Goal: Task Accomplishment & Management: Complete application form

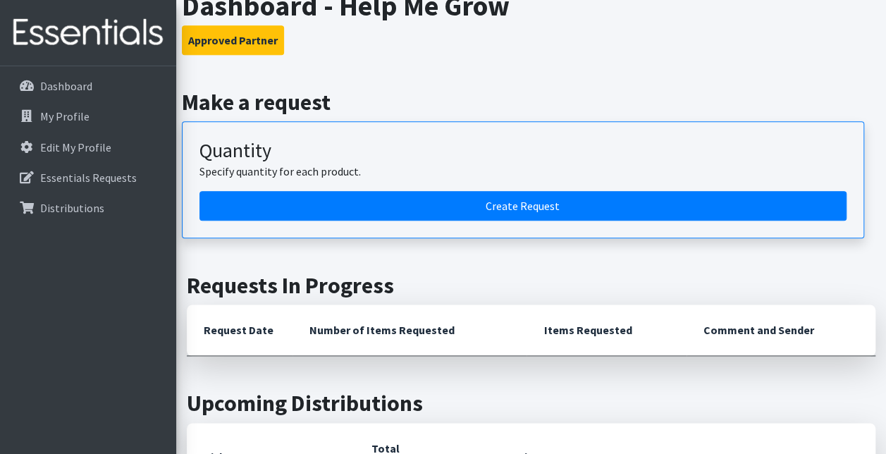
scroll to position [776, 0]
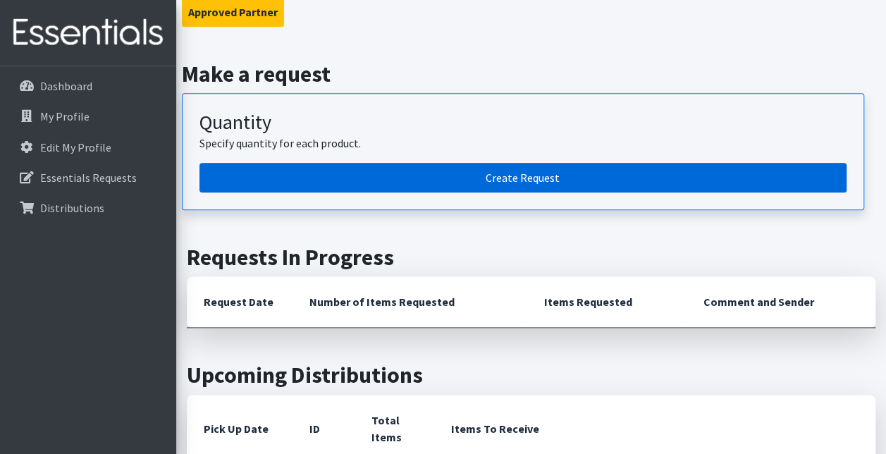
click at [341, 171] on link "Create Request" at bounding box center [523, 178] width 647 height 30
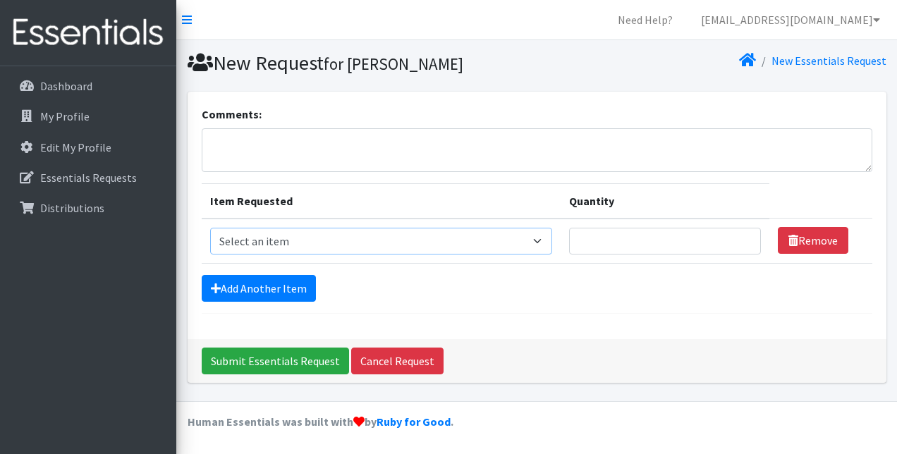
click at [493, 243] on select "Select an item 2T3T(30/child) 3T4T(30/child) 4T5T(30/child) Cloth Diaper Kit (s…" at bounding box center [381, 241] width 343 height 27
select select "953"
click at [210, 228] on select "Select an item 2T3T(30/child) 3T4T(30/child) 4T5T(30/child) Cloth Diaper Kit (s…" at bounding box center [381, 241] width 343 height 27
click at [642, 240] on input "Quantity" at bounding box center [664, 241] width 191 height 27
type input "600"
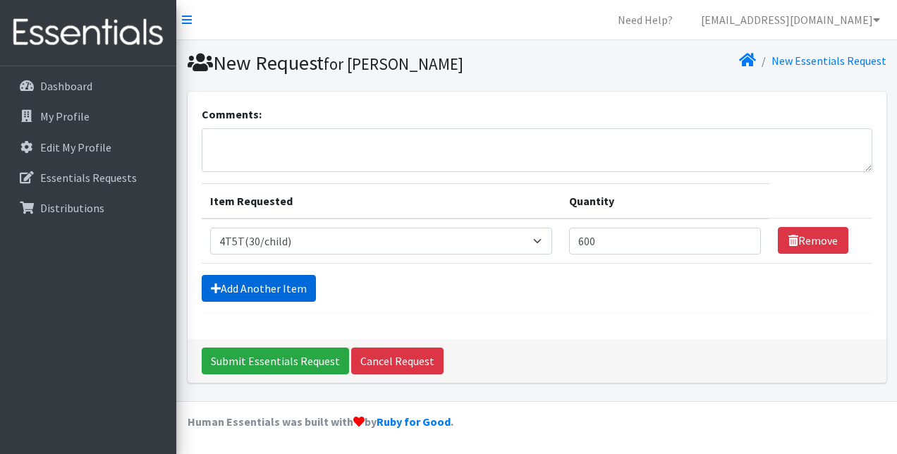
click at [243, 286] on link "Add Another Item" at bounding box center [259, 288] width 114 height 27
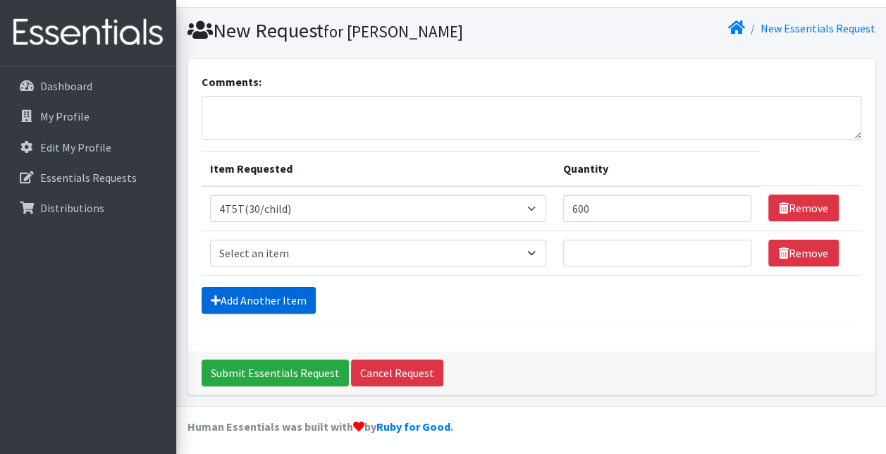
scroll to position [35, 0]
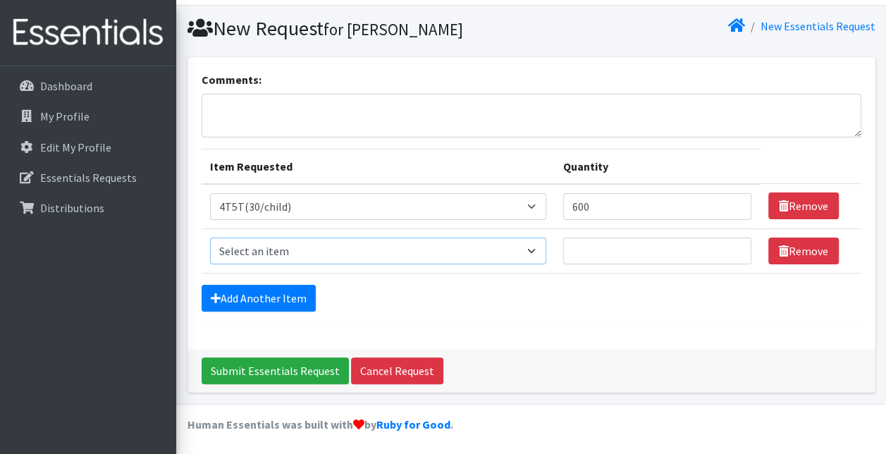
click at [245, 261] on select "Select an item 2T3T(30/child) 3T4T(30/child) 4T5T(30/child) Cloth Diaper Kit (s…" at bounding box center [378, 251] width 337 height 27
select select "966"
click at [210, 238] on select "Select an item 2T3T(30/child) 3T4T(30/child) 4T5T(30/child) Cloth Diaper Kit (s…" at bounding box center [378, 251] width 337 height 27
click at [626, 238] on input "Quantity" at bounding box center [657, 251] width 188 height 27
type input "1000"
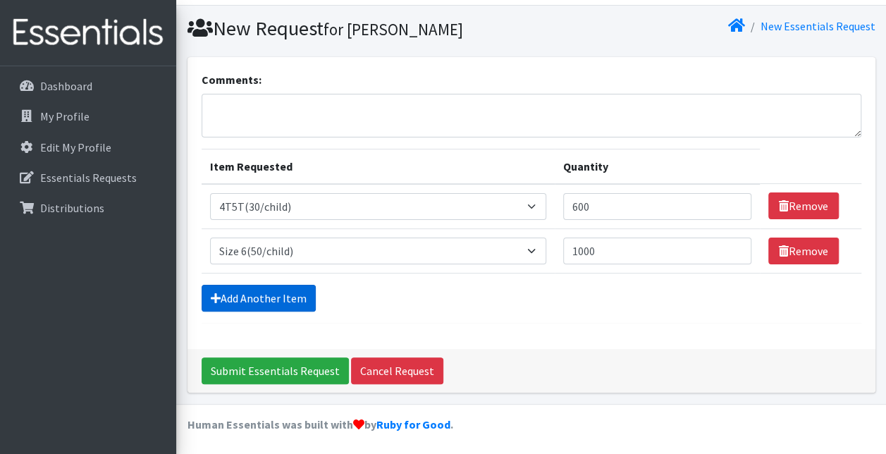
click at [240, 285] on link "Add Another Item" at bounding box center [259, 298] width 114 height 27
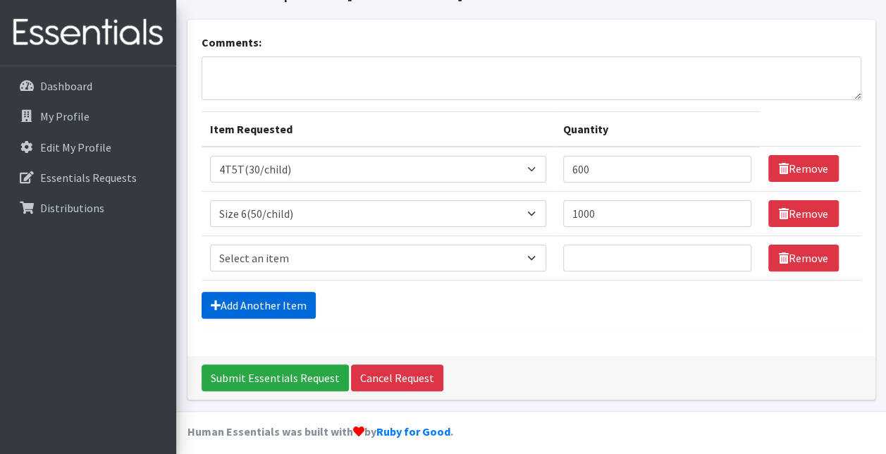
scroll to position [79, 0]
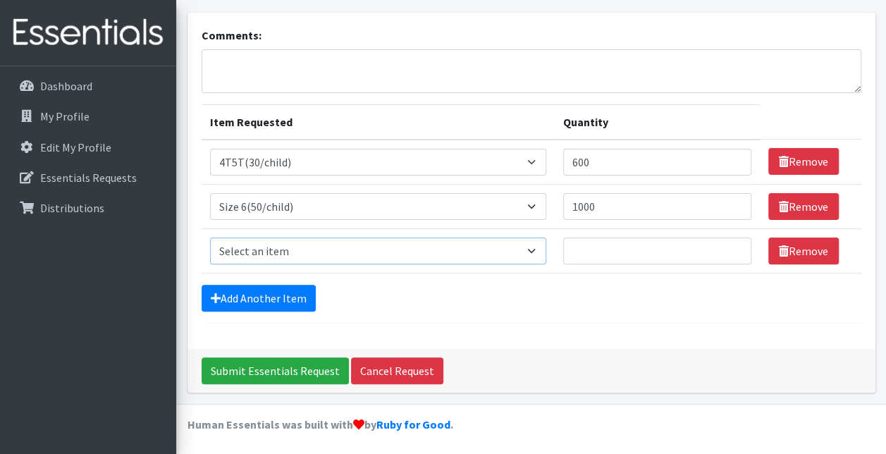
click at [267, 247] on select "Select an item 2T3T(30/child) 3T4T(30/child) 4T5T(30/child) Cloth Diaper Kit (s…" at bounding box center [378, 251] width 337 height 27
select select "964"
click at [210, 238] on select "Select an item 2T3T(30/child) 3T4T(30/child) 4T5T(30/child) Cloth Diaper Kit (s…" at bounding box center [378, 251] width 337 height 27
click at [635, 248] on input "Quantity" at bounding box center [657, 251] width 188 height 27
type input "1000"
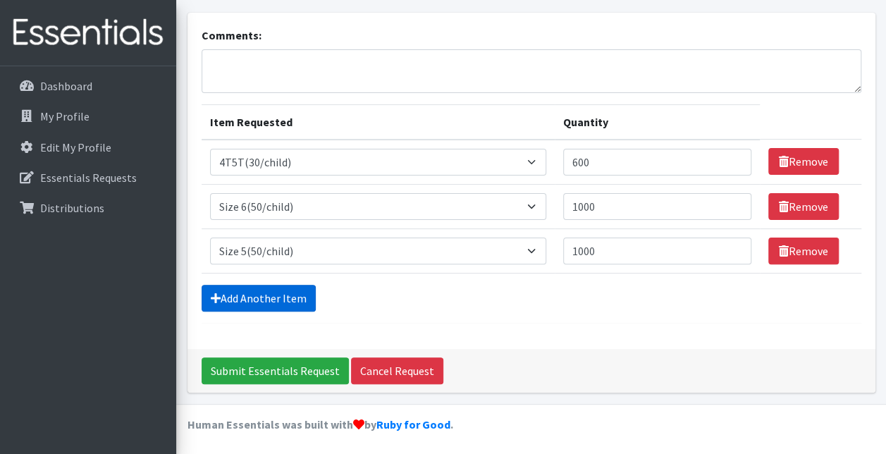
click at [235, 290] on link "Add Another Item" at bounding box center [259, 298] width 114 height 27
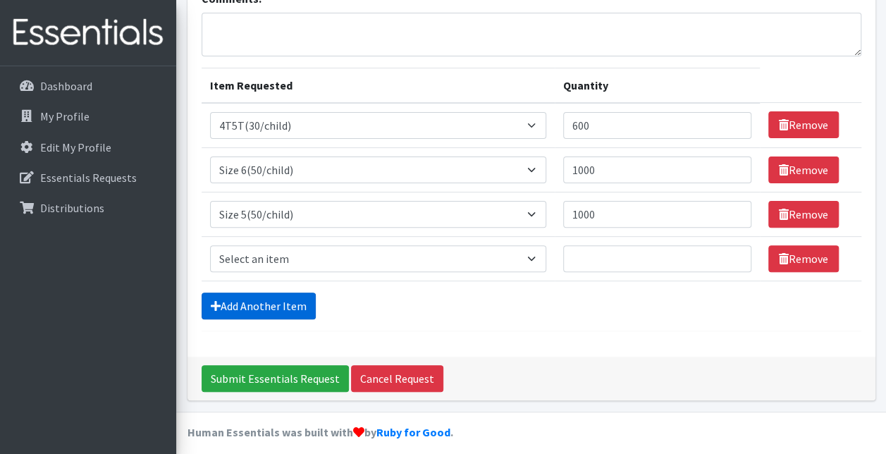
scroll to position [123, 0]
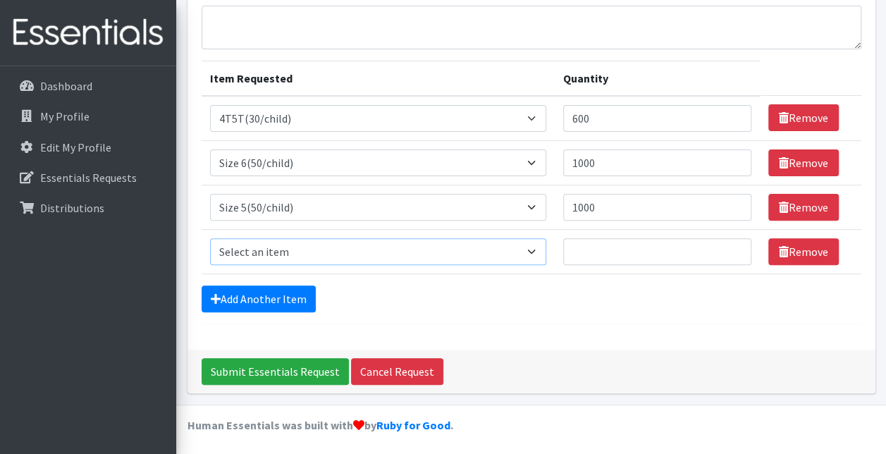
click at [243, 250] on select "Select an item 2T3T(30/child) 3T4T(30/child) 4T5T(30/child) Cloth Diaper Kit (s…" at bounding box center [378, 251] width 337 height 27
select select "963"
click at [210, 238] on select "Select an item 2T3T(30/child) 3T4T(30/child) 4T5T(30/child) Cloth Diaper Kit (s…" at bounding box center [378, 251] width 337 height 27
click at [656, 251] on input "Quantity" at bounding box center [657, 251] width 188 height 27
type input "1000"
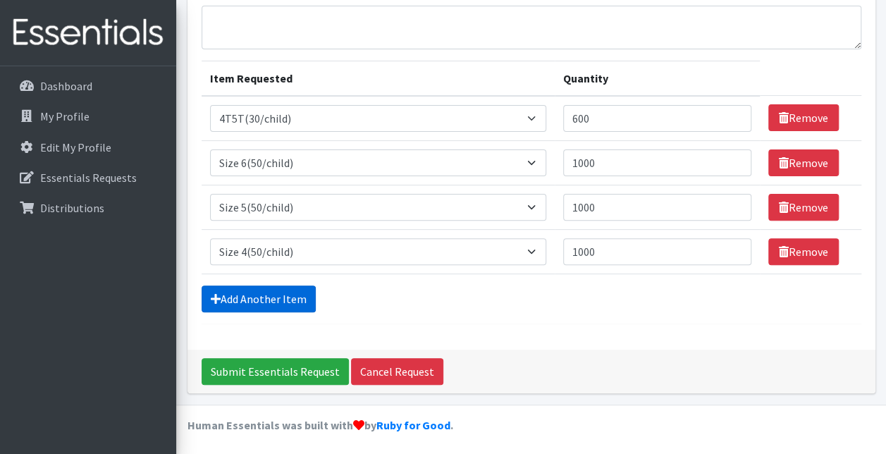
click at [220, 298] on link "Add Another Item" at bounding box center [259, 299] width 114 height 27
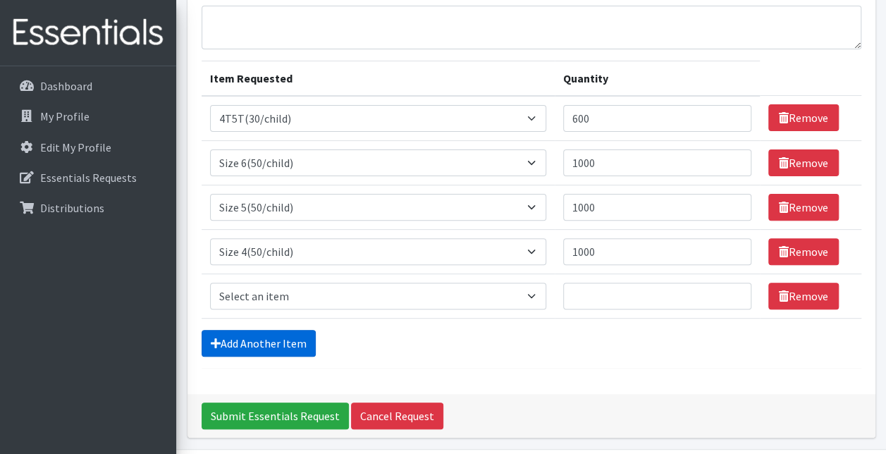
scroll to position [167, 0]
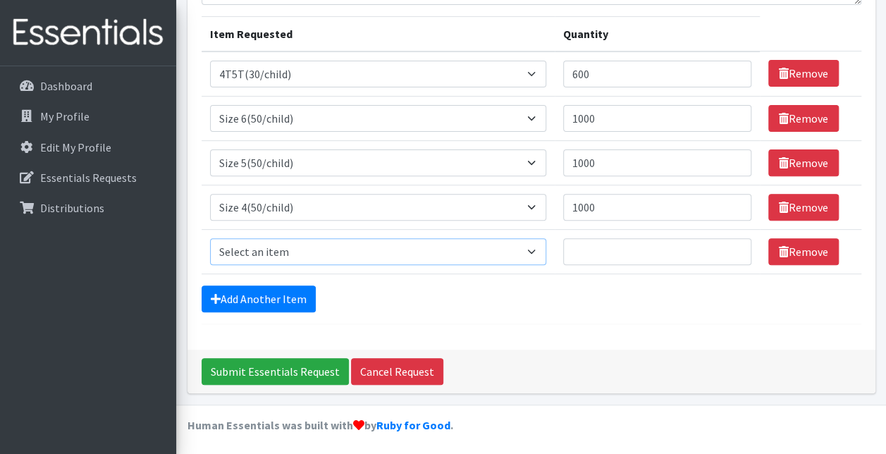
click at [268, 256] on select "Select an item 2T3T(30/child) 3T4T(30/child) 4T5T(30/child) Cloth Diaper Kit (s…" at bounding box center [378, 251] width 337 height 27
select select "954"
click at [210, 238] on select "Select an item 2T3T(30/child) 3T4T(30/child) 4T5T(30/child) Cloth Diaper Kit (s…" at bounding box center [378, 251] width 337 height 27
click at [687, 245] on input "Quantity" at bounding box center [657, 251] width 188 height 27
type input "1000"
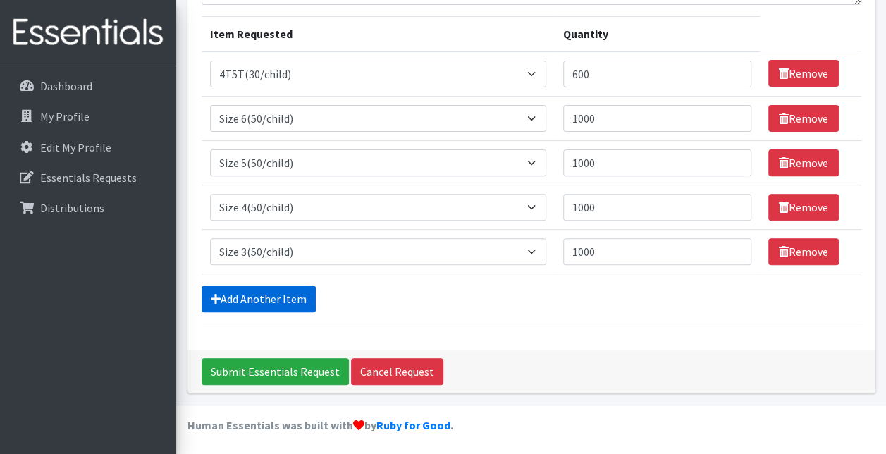
click at [245, 294] on link "Add Another Item" at bounding box center [259, 299] width 114 height 27
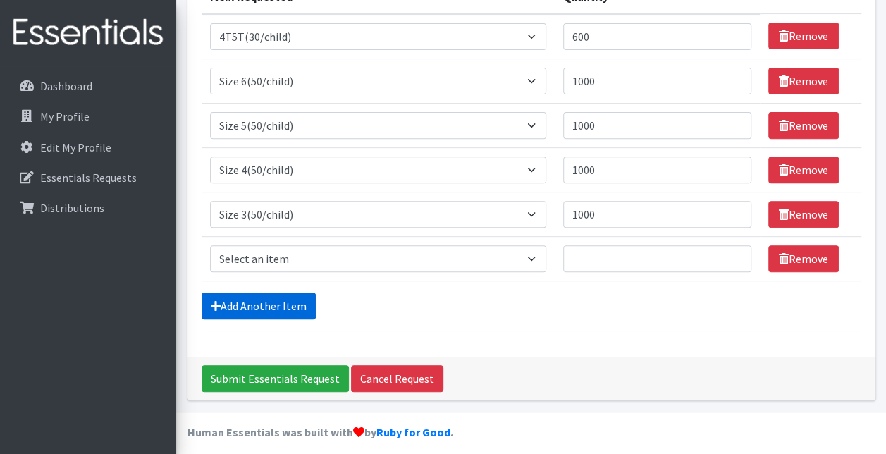
scroll to position [212, 0]
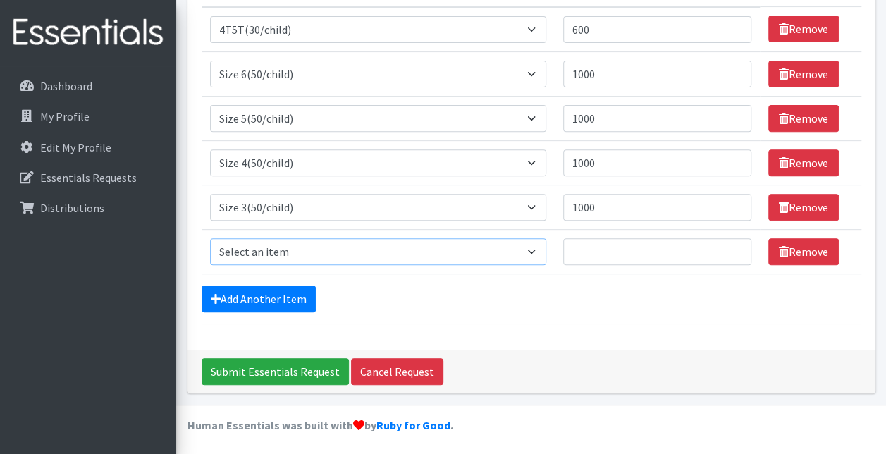
click at [292, 247] on select "Select an item 2T3T(30/child) 3T4T(30/child) 4T5T(30/child) Cloth Diaper Kit (s…" at bounding box center [378, 251] width 337 height 27
select select "951"
click at [210, 238] on select "Select an item 2T3T(30/child) 3T4T(30/child) 4T5T(30/child) Cloth Diaper Kit (s…" at bounding box center [378, 251] width 337 height 27
click at [611, 248] on input "Quantity" at bounding box center [657, 251] width 188 height 27
click at [615, 245] on input "Quantity" at bounding box center [657, 251] width 188 height 27
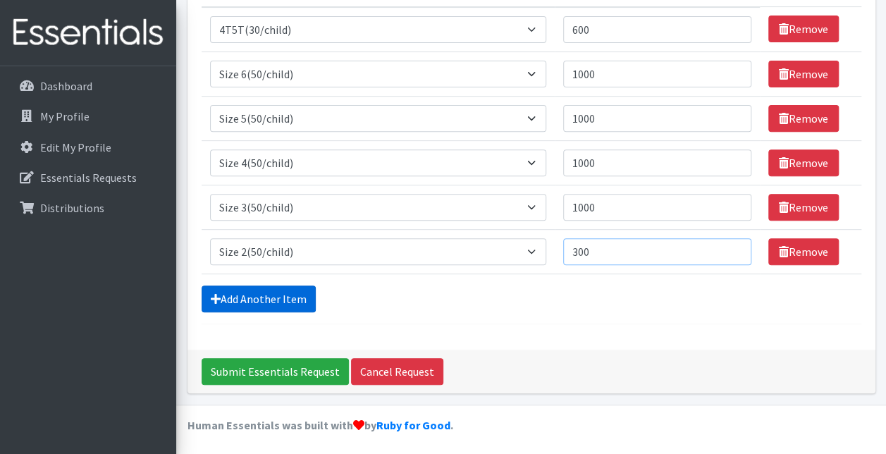
type input "300"
click at [248, 288] on link "Add Another Item" at bounding box center [259, 299] width 114 height 27
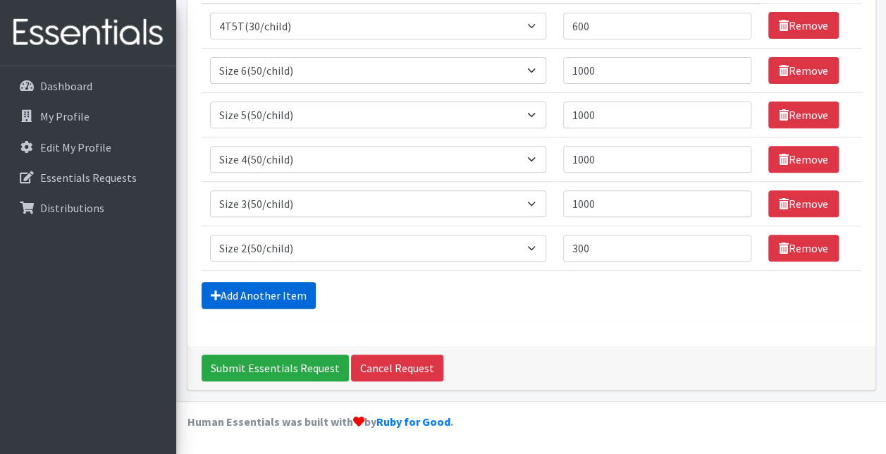
scroll to position [255, 0]
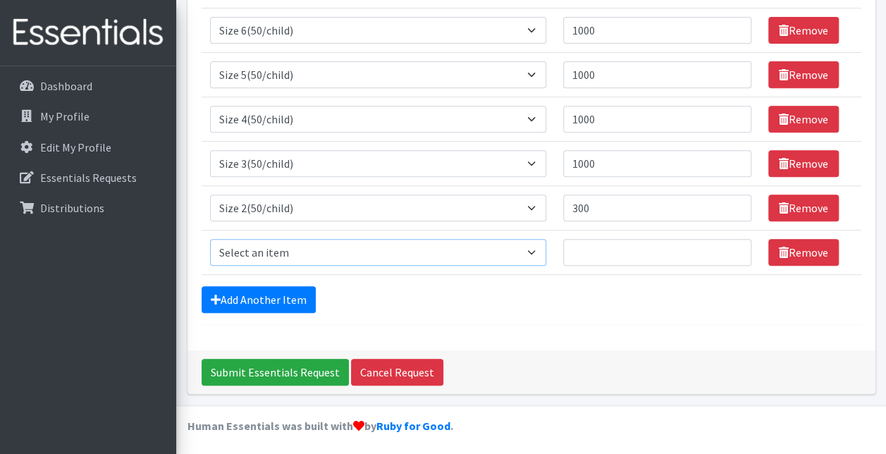
click at [267, 255] on select "Select an item 2T3T(30/child) 3T4T(30/child) 4T5T(30/child) Cloth Diaper Kit (s…" at bounding box center [378, 252] width 337 height 27
select select "950"
click at [210, 239] on select "Select an item 2T3T(30/child) 3T4T(30/child) 4T5T(30/child) Cloth Diaper Kit (s…" at bounding box center [378, 252] width 337 height 27
drag, startPoint x: 585, startPoint y: 204, endPoint x: 396, endPoint y: 200, distance: 189.0
click at [396, 200] on tr "Item Requested Select an item 2T3T(30/child) 3T4T(30/child) 4T5T(30/child) Clot…" at bounding box center [532, 207] width 660 height 44
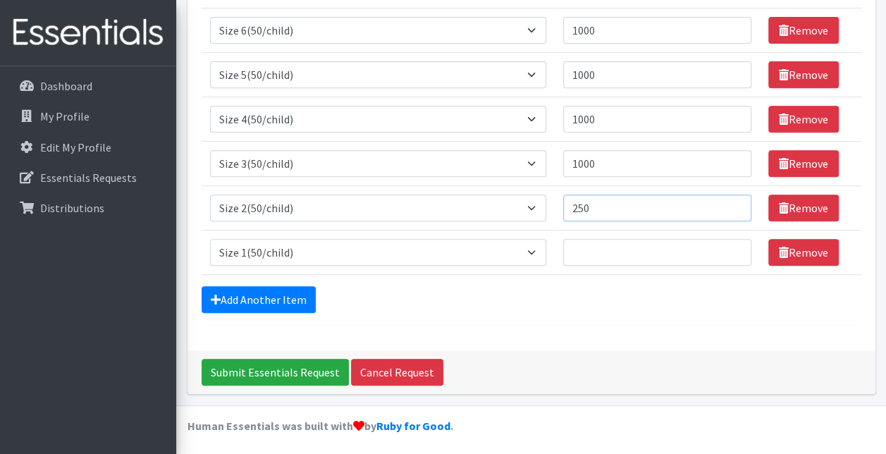
type input "250"
click at [606, 243] on input "Quantity" at bounding box center [657, 252] width 188 height 27
type input "250"
click at [274, 294] on link "Add Another Item" at bounding box center [259, 299] width 114 height 27
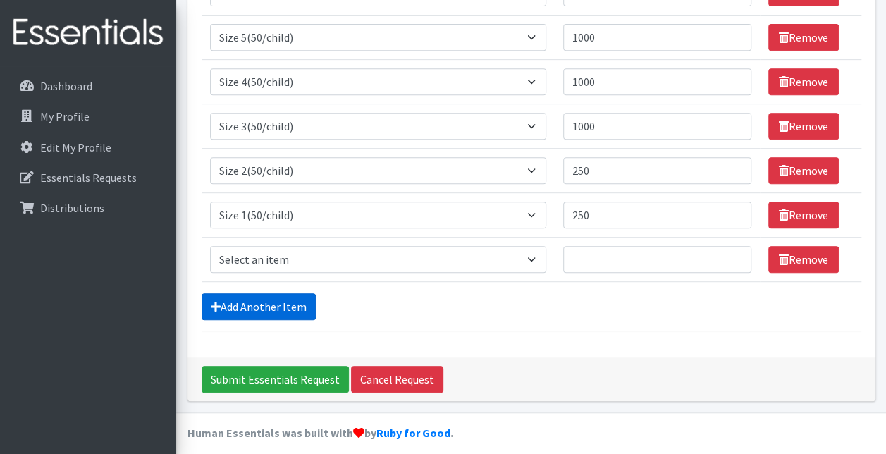
scroll to position [300, 0]
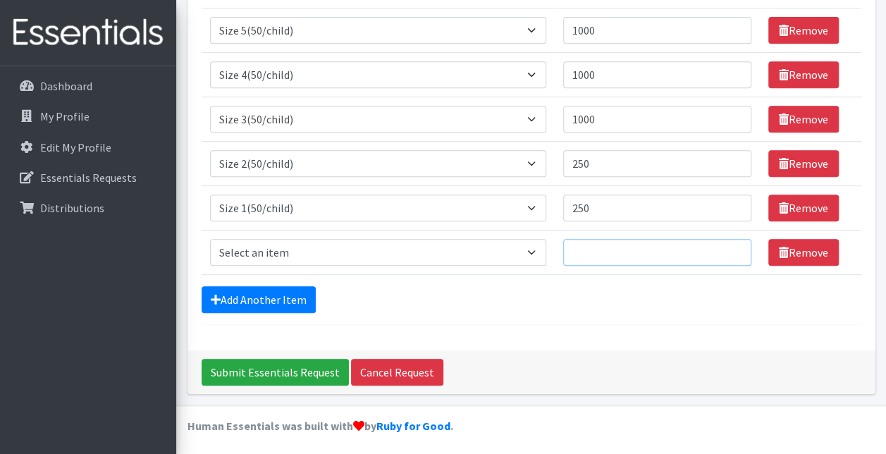
click at [642, 258] on input "Quantity" at bounding box center [657, 252] width 188 height 27
drag, startPoint x: 627, startPoint y: 248, endPoint x: 451, endPoint y: 264, distance: 176.3
click at [451, 264] on tr "Item Requested Select an item 2T3T(30/child) 3T4T(30/child) 4T5T(30/child) Clot…" at bounding box center [532, 252] width 660 height 44
type input "400"
click at [300, 247] on select "Select an item 2T3T(30/child) 3T4T(30/child) 4T5T(30/child) Cloth Diaper Kit (s…" at bounding box center [378, 252] width 337 height 27
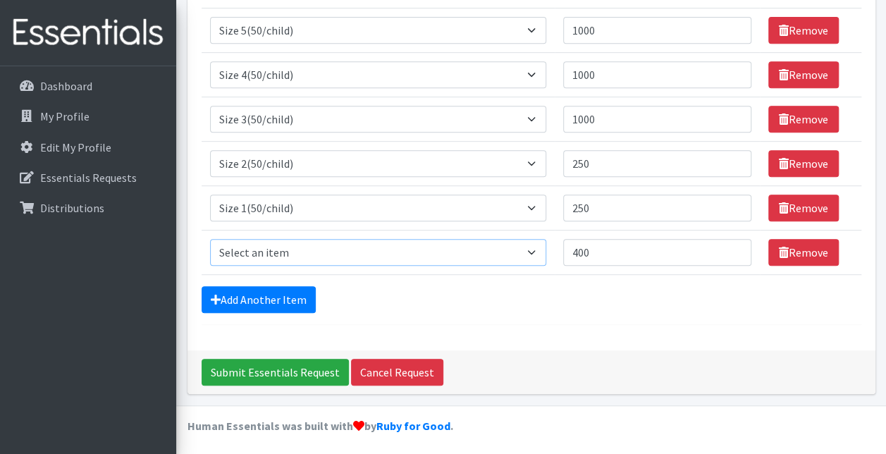
select select "961"
click at [210, 239] on select "Select an item 2T3T(30/child) 3T4T(30/child) 4T5T(30/child) Cloth Diaper Kit (s…" at bounding box center [378, 252] width 337 height 27
click at [463, 295] on div "Add Another Item" at bounding box center [532, 299] width 660 height 27
click at [271, 366] on input "Submit Essentials Request" at bounding box center [275, 372] width 147 height 27
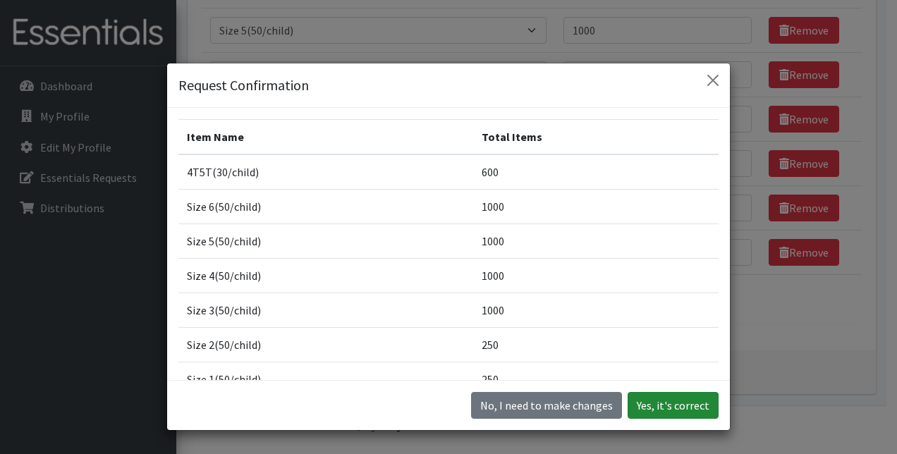
click at [659, 402] on button "Yes, it's correct" at bounding box center [673, 405] width 91 height 27
